Goal: Check status: Check status

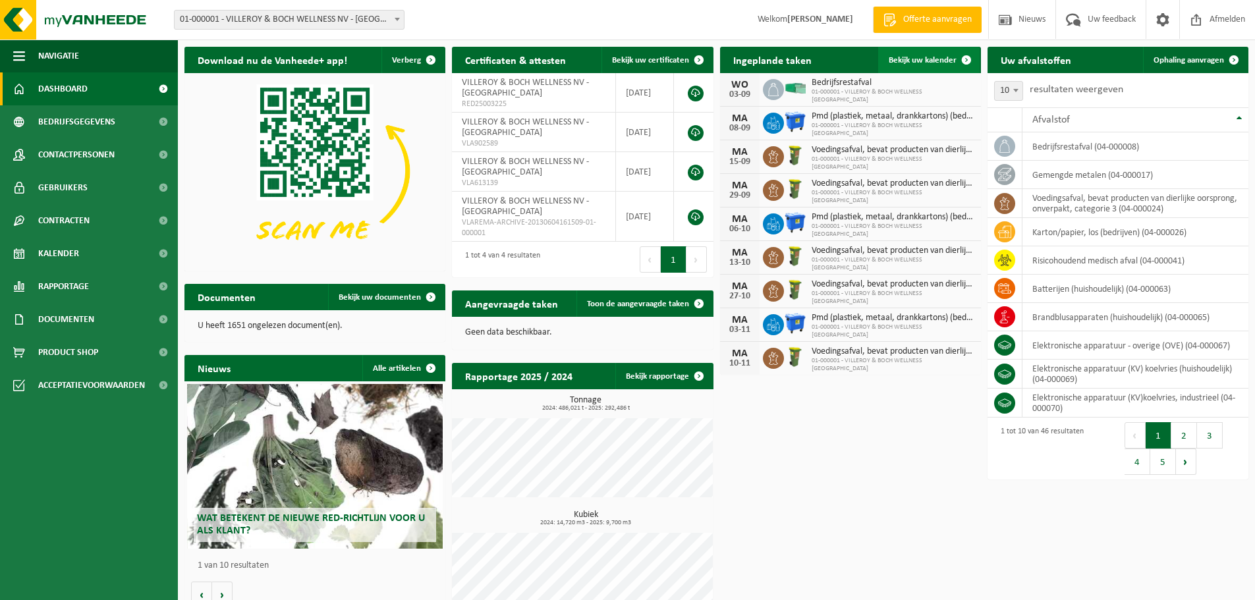
click at [916, 59] on span "Bekijk uw kalender" at bounding box center [922, 60] width 68 height 9
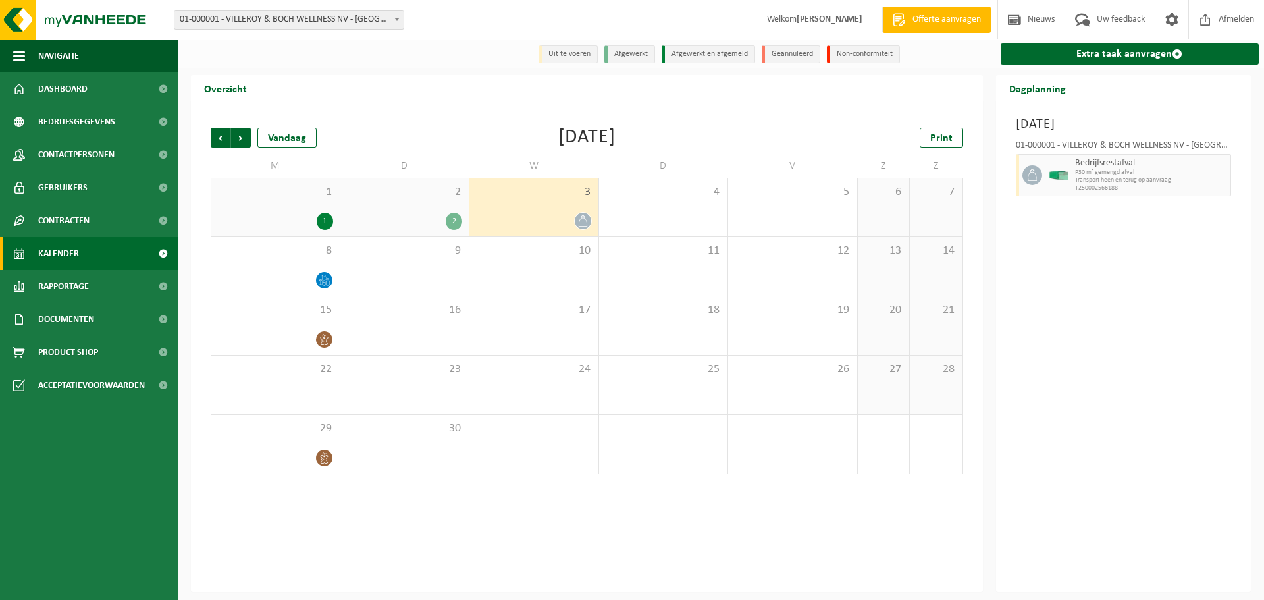
click at [578, 222] on icon at bounding box center [583, 220] width 11 height 11
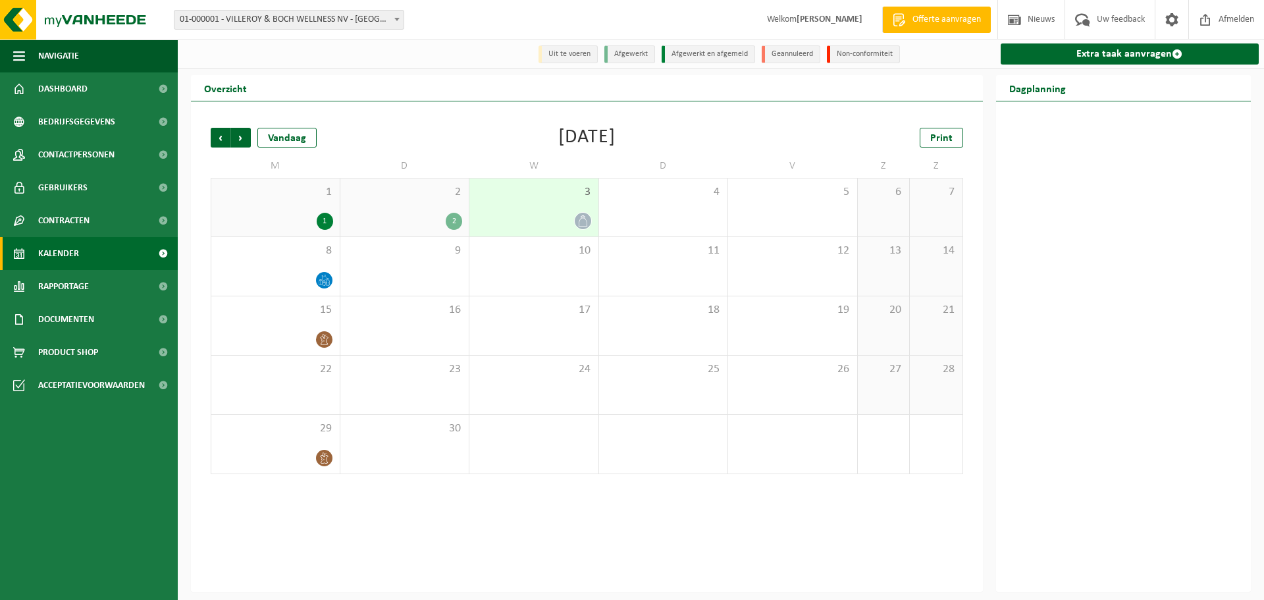
click at [531, 219] on div at bounding box center [534, 221] width 116 height 18
